Goal: Transaction & Acquisition: Purchase product/service

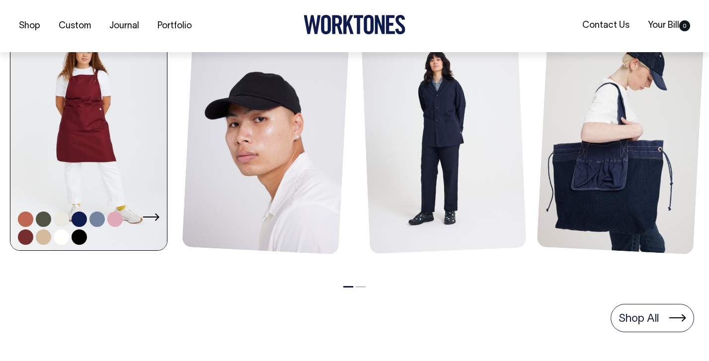
click at [120, 137] on link at bounding box center [88, 134] width 156 height 237
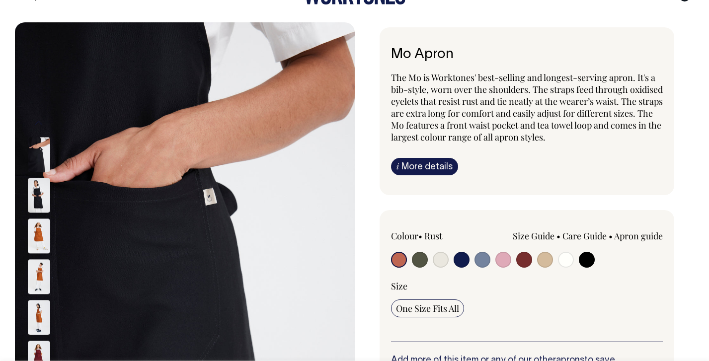
scroll to position [30, 0]
click at [46, 228] on img at bounding box center [39, 236] width 22 height 35
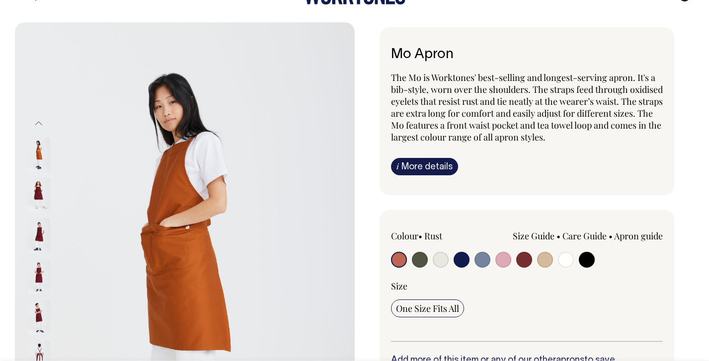
click at [43, 297] on div at bounding box center [52, 277] width 50 height 41
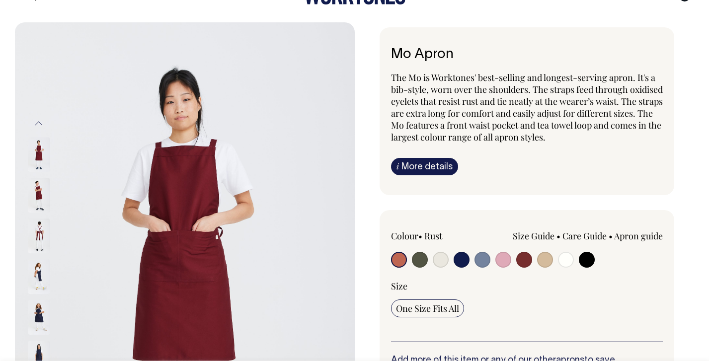
click at [525, 261] on input "radio" at bounding box center [524, 260] width 16 height 16
radio input "true"
select select "Burgundy"
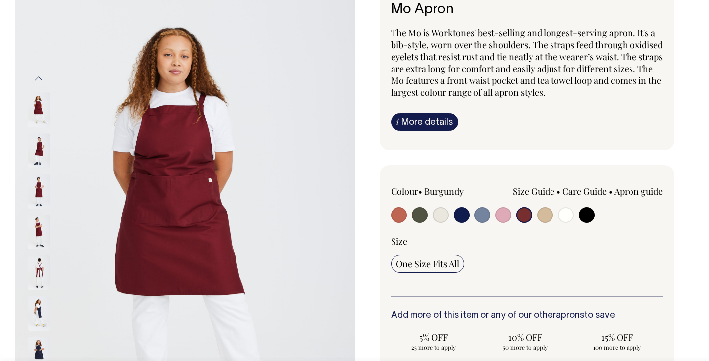
scroll to position [75, 0]
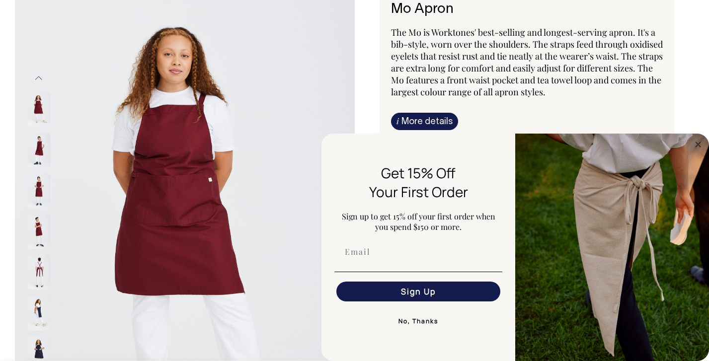
click at [42, 276] on img at bounding box center [39, 272] width 22 height 35
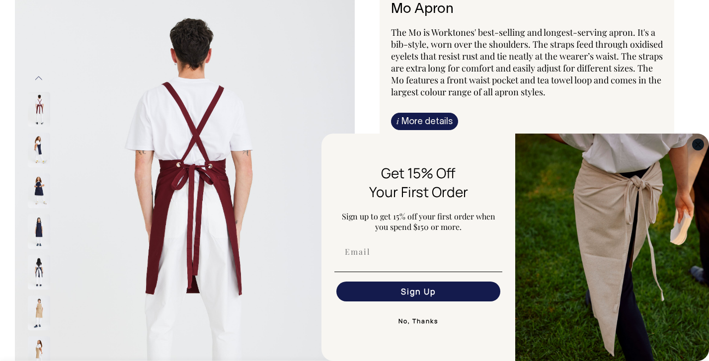
click at [701, 147] on circle "Close dialog" at bounding box center [697, 144] width 11 height 11
